Goal: Information Seeking & Learning: Understand process/instructions

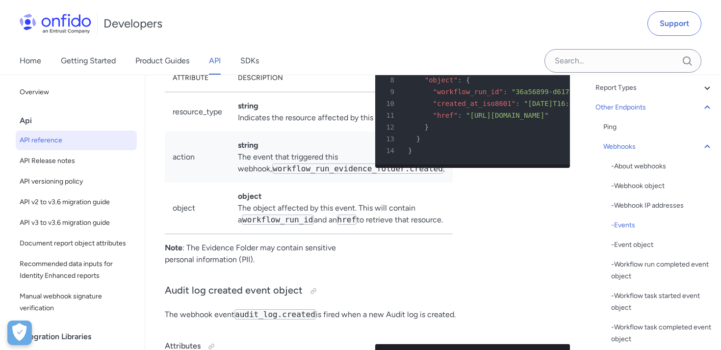
scroll to position [92449, 0]
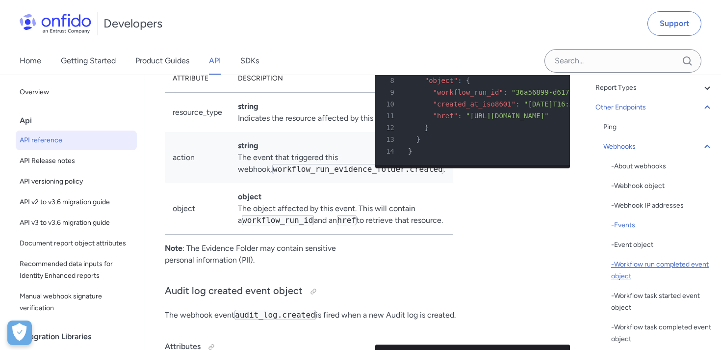
click at [662, 264] on div "- Workflow run completed event object" at bounding box center [662, 270] width 102 height 24
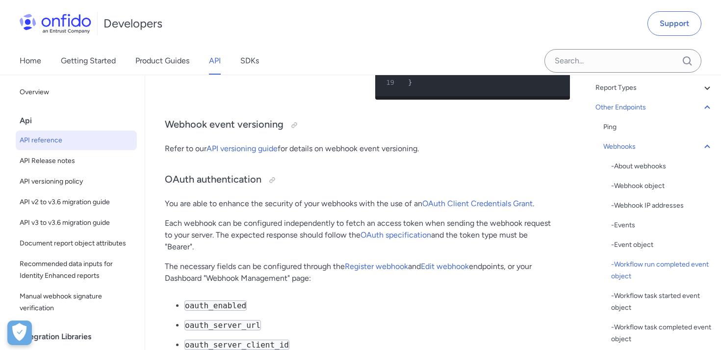
scroll to position [92968, 0]
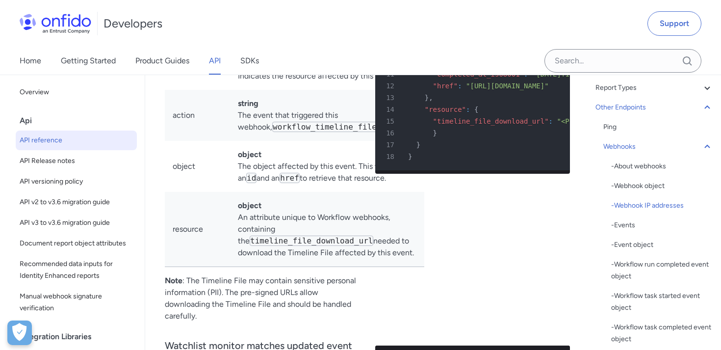
scroll to position [91400, 0]
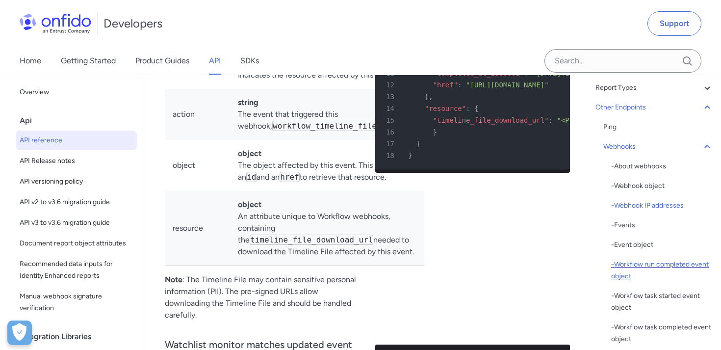
click at [651, 265] on div "- Workflow run completed event object" at bounding box center [662, 270] width 102 height 24
